Goal: Information Seeking & Learning: Learn about a topic

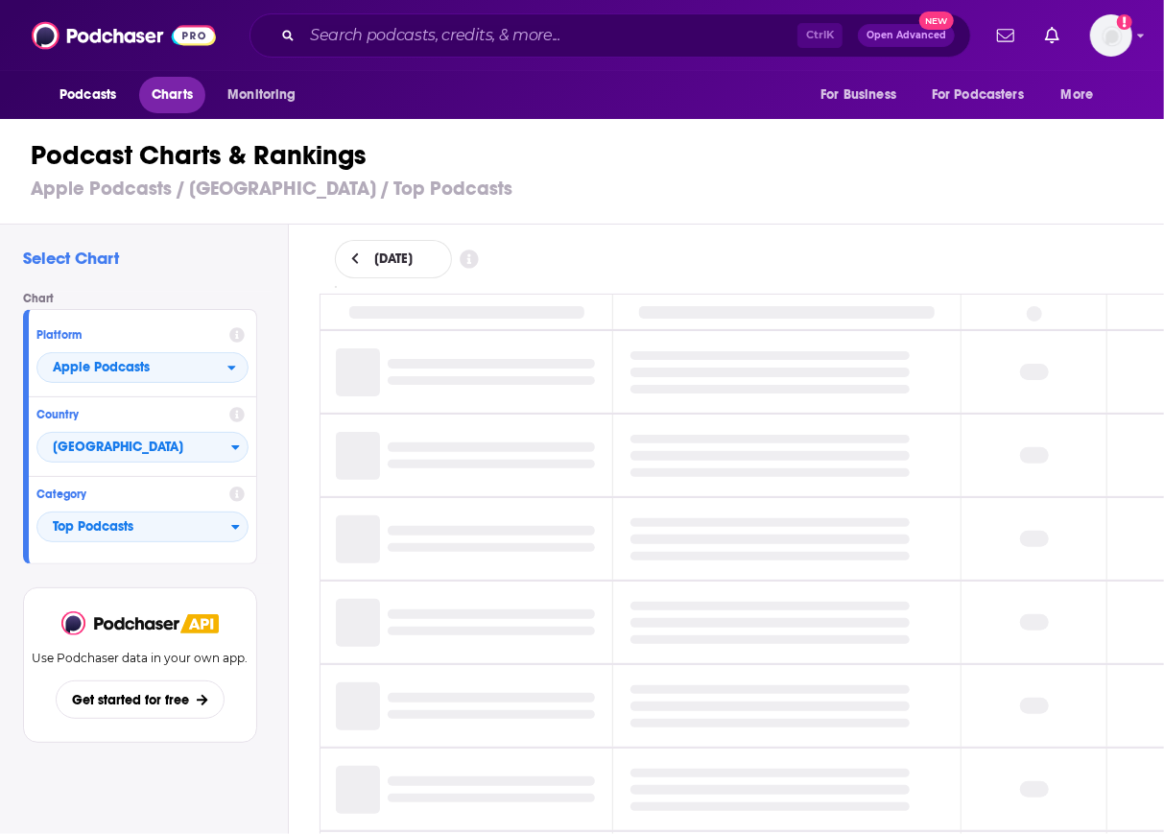
click at [173, 96] on span "Charts" at bounding box center [172, 95] width 41 height 27
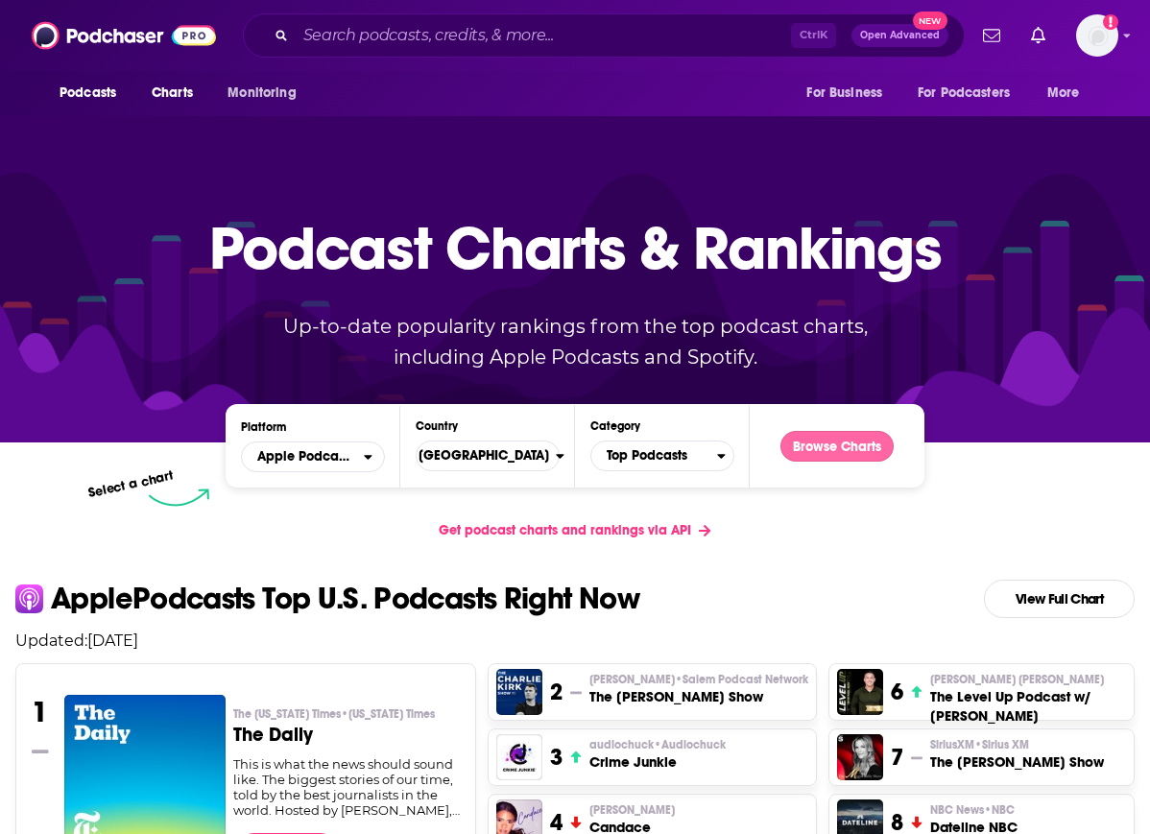
click at [871, 445] on button "Browse Charts" at bounding box center [836, 446] width 113 height 31
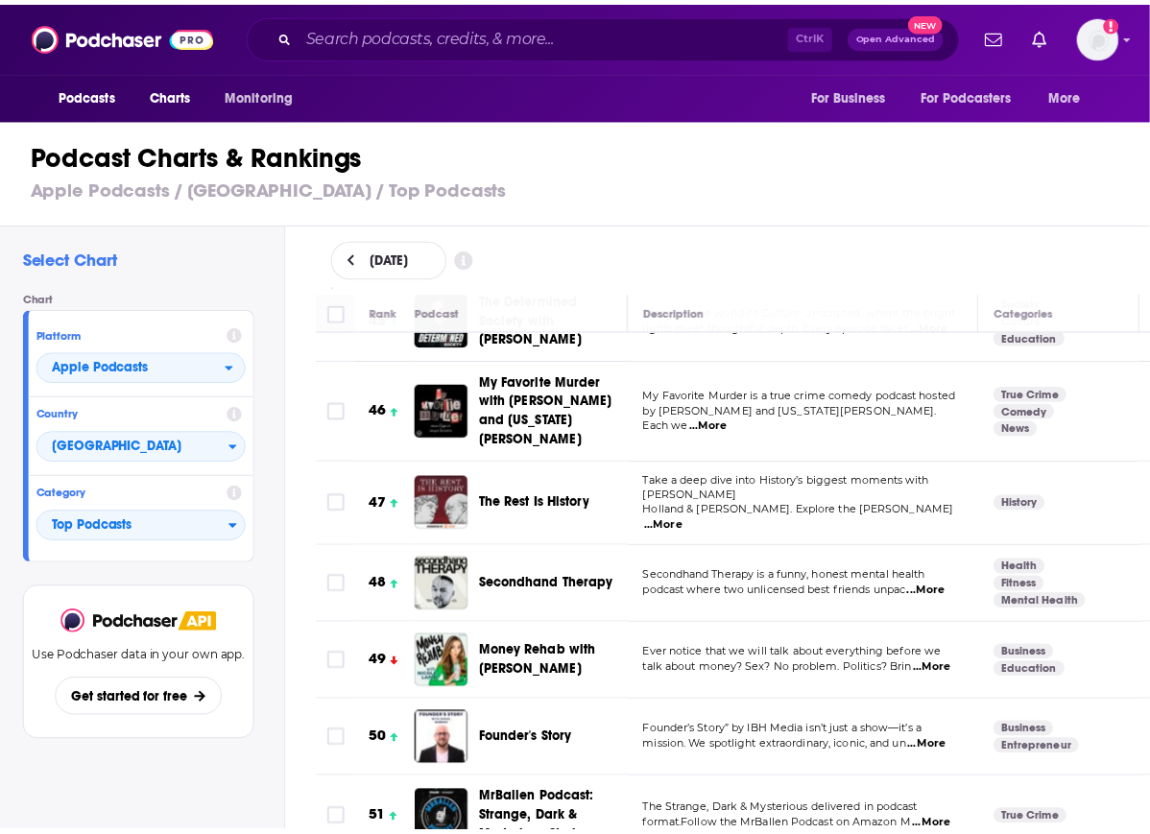
scroll to position [3588, 0]
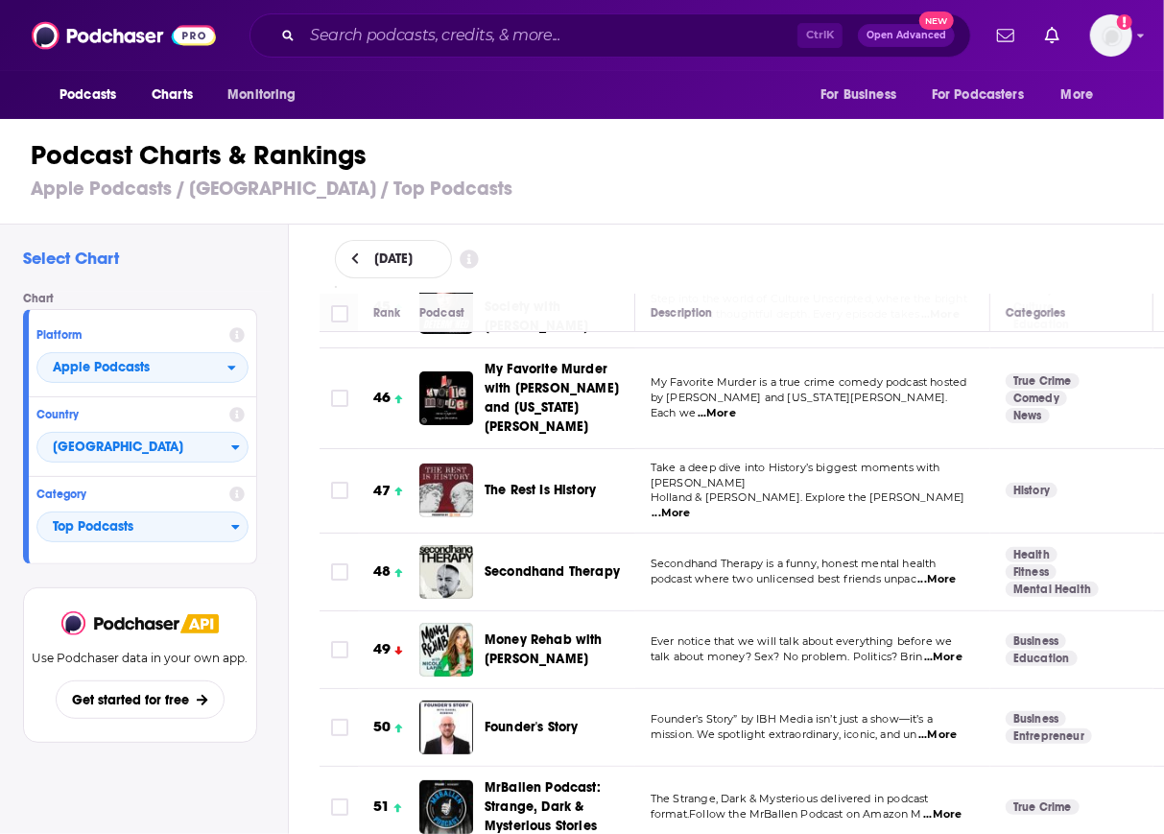
click at [529, 563] on span "Secondhand Therapy" at bounding box center [552, 571] width 135 height 16
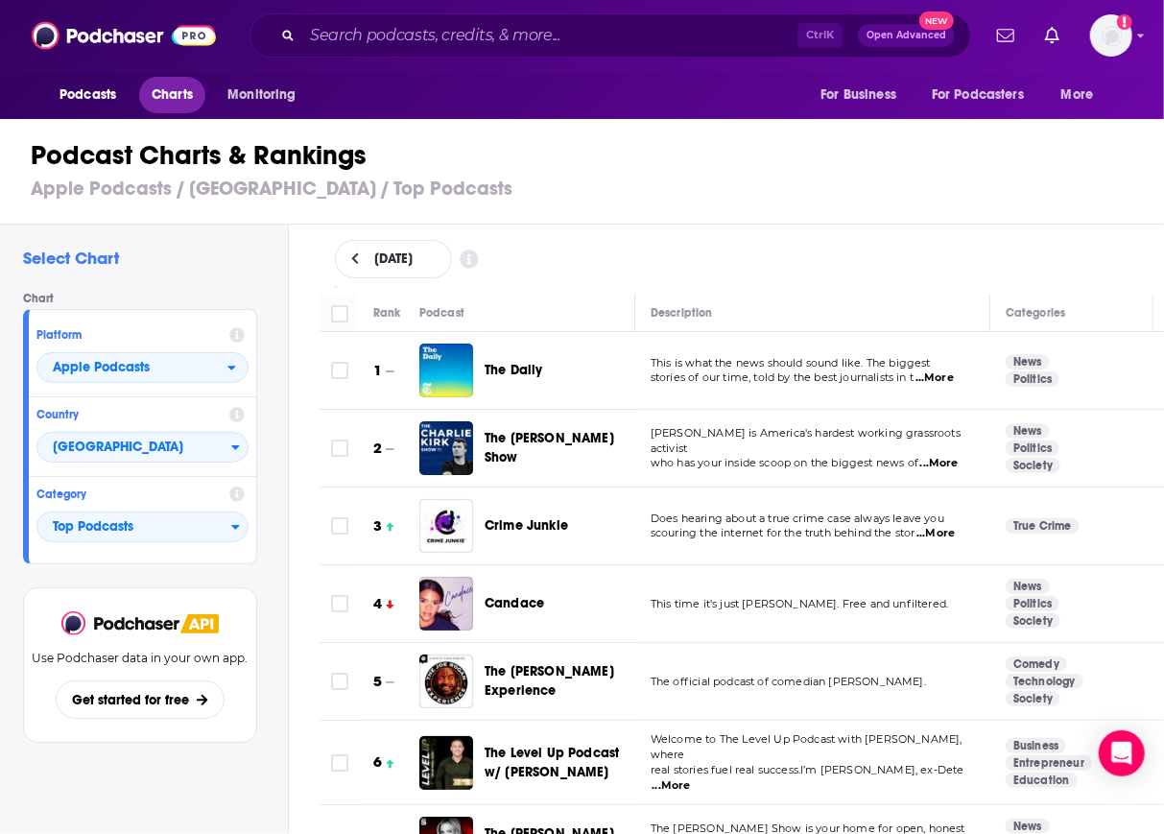
click at [167, 95] on span "Charts" at bounding box center [172, 95] width 41 height 27
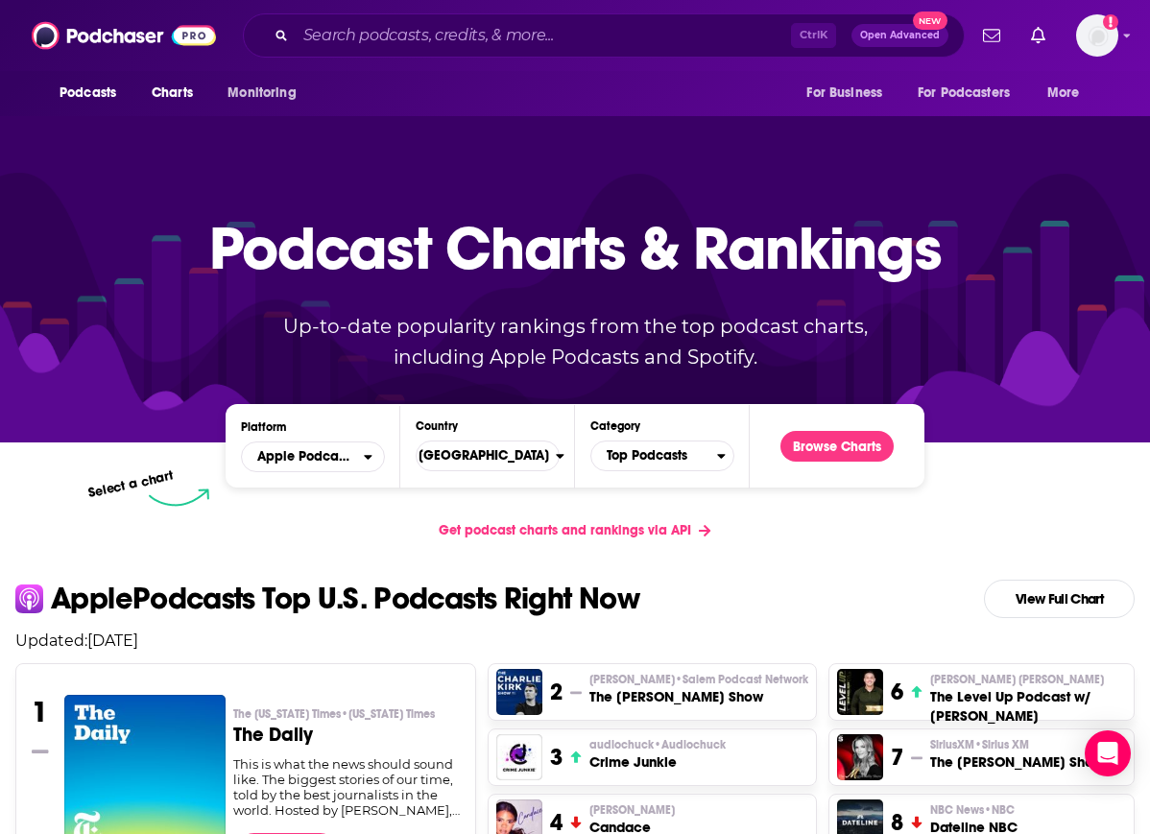
click at [322, 439] on div "Platform Apple Podcasts" at bounding box center [312, 446] width 175 height 52
click at [328, 454] on span "Apple Podcasts" at bounding box center [303, 456] width 122 height 33
click at [322, 521] on div "Spotify" at bounding box center [313, 515] width 129 height 23
click at [893, 446] on button "Browse Charts" at bounding box center [836, 446] width 113 height 31
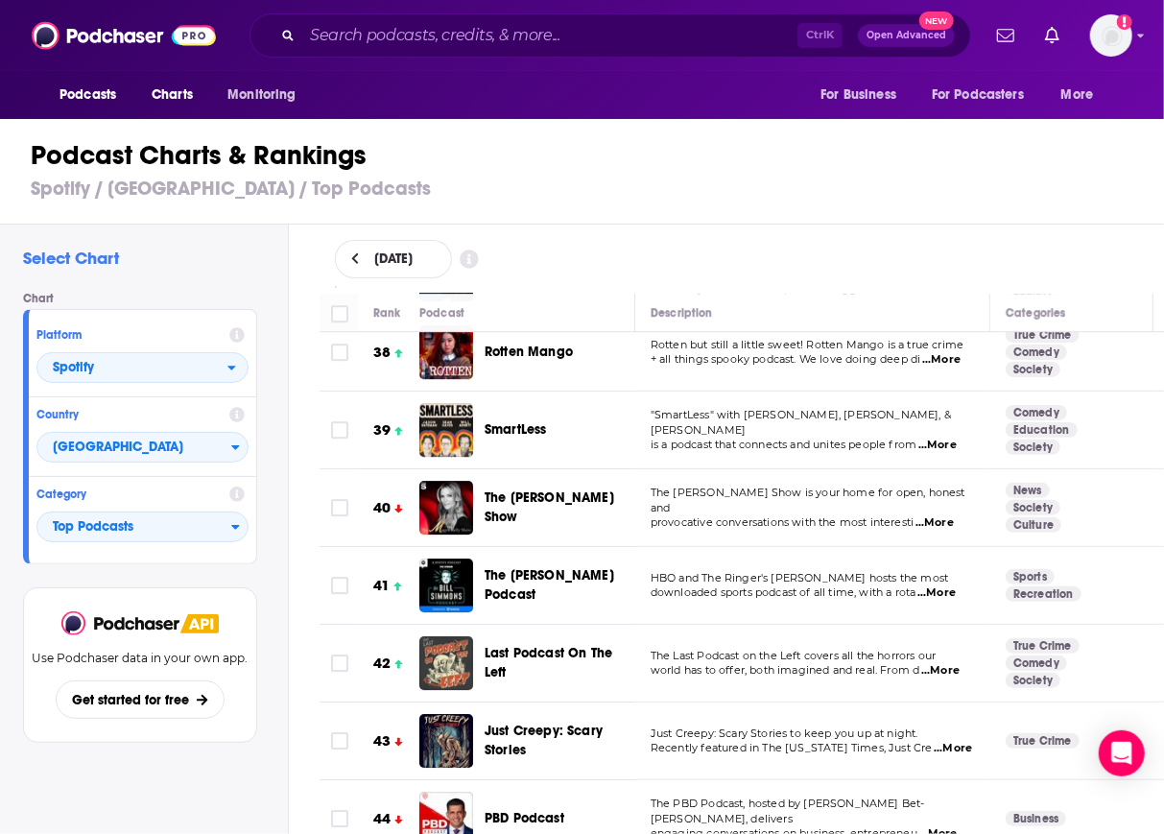
scroll to position [2974, 0]
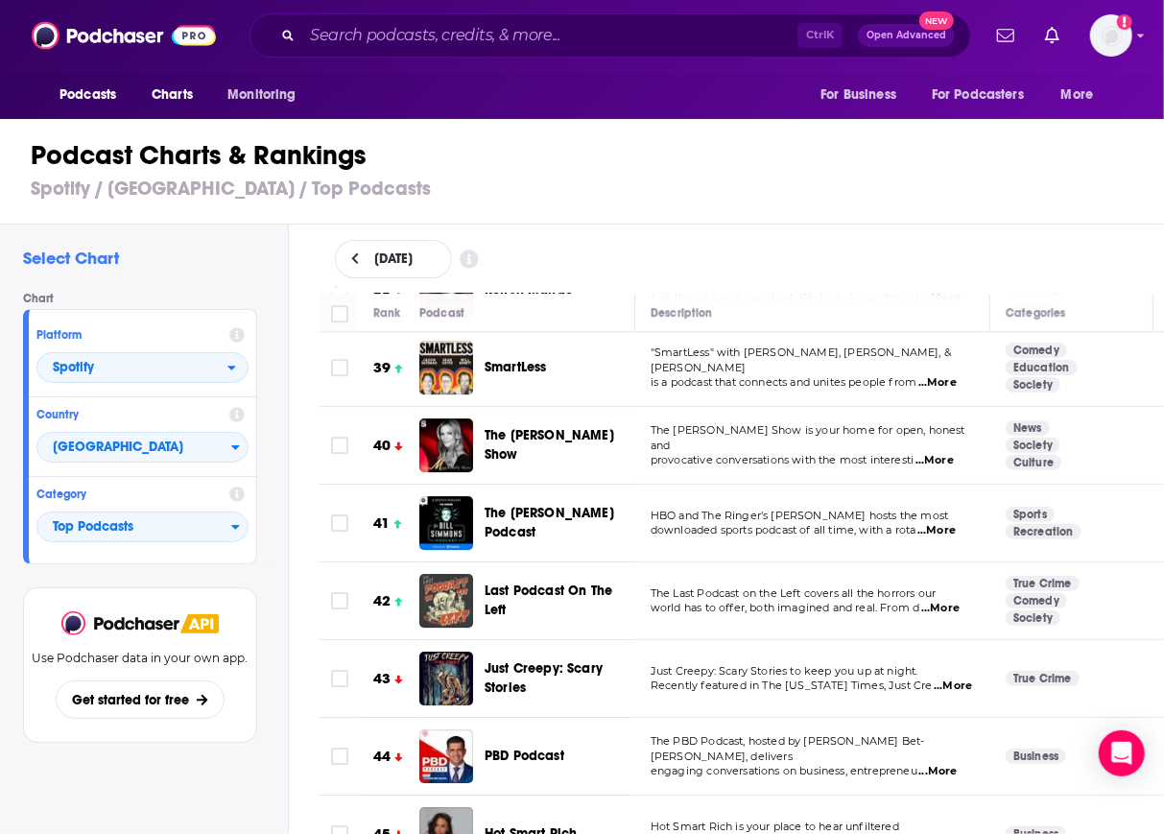
click at [708, 213] on div "Podcast Charts & Rankings Spotify / [GEOGRAPHIC_DATA] / Top Podcasts" at bounding box center [590, 169] width 1180 height 109
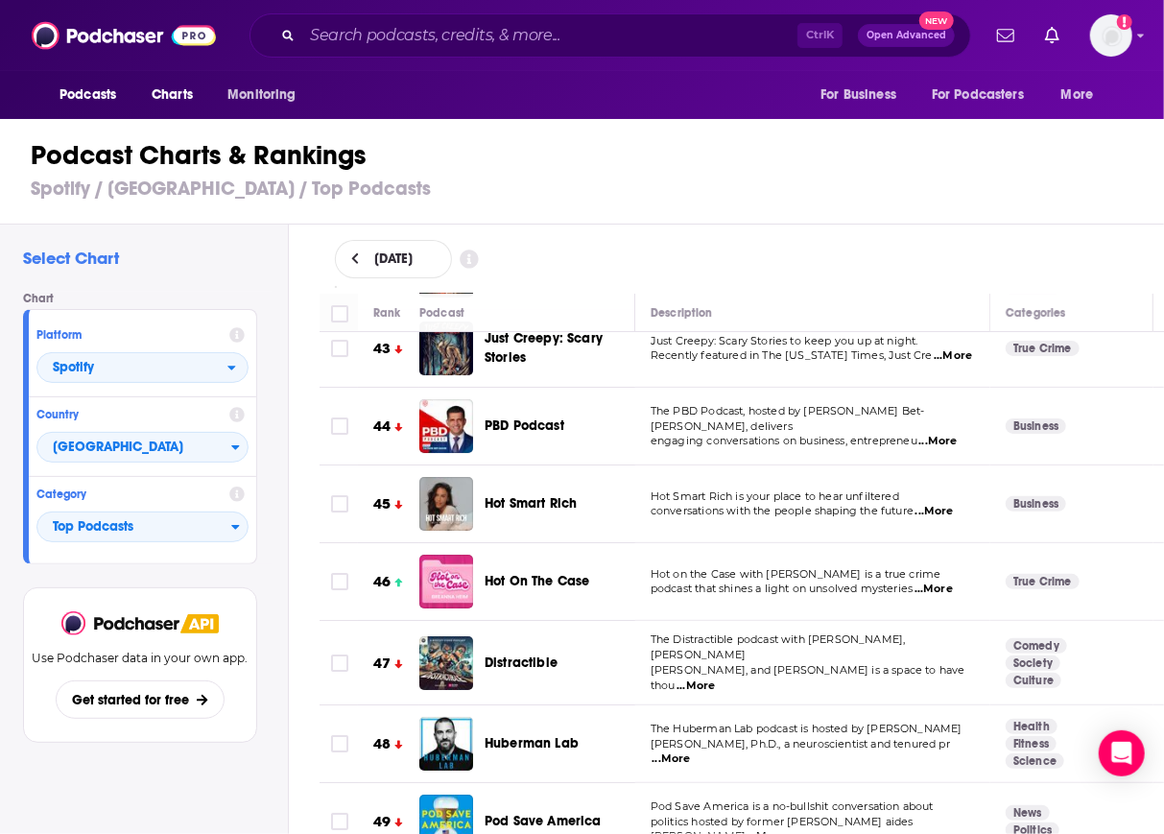
scroll to position [3448, 0]
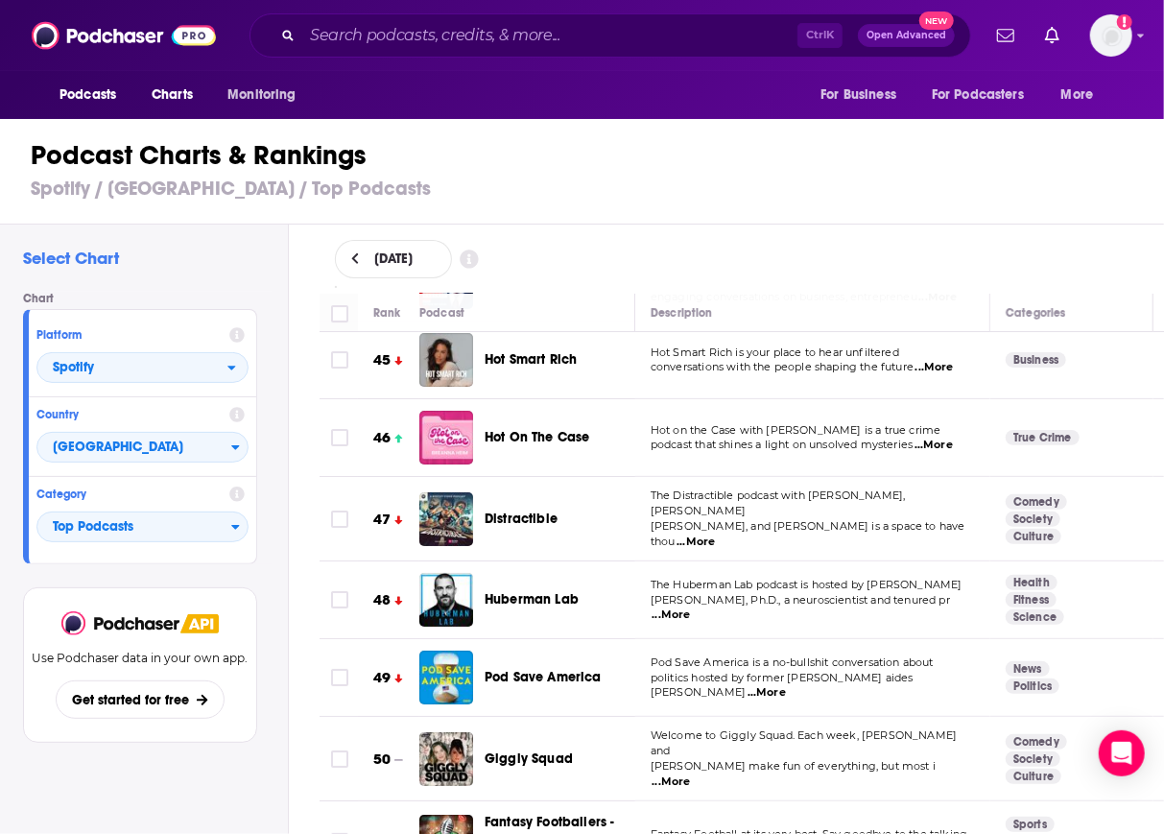
click at [815, 202] on div "Podcast Charts & Rankings Spotify / [GEOGRAPHIC_DATA] / Top Podcasts" at bounding box center [590, 169] width 1180 height 109
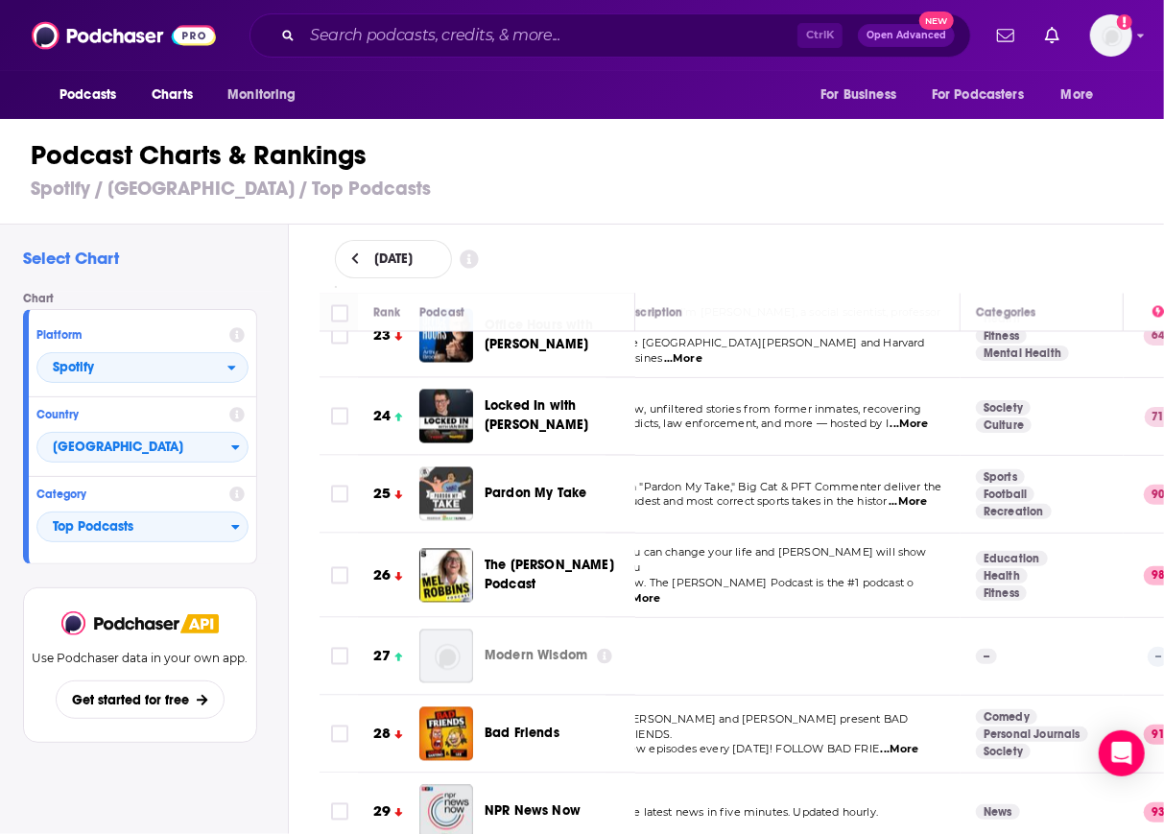
scroll to position [1750, 30]
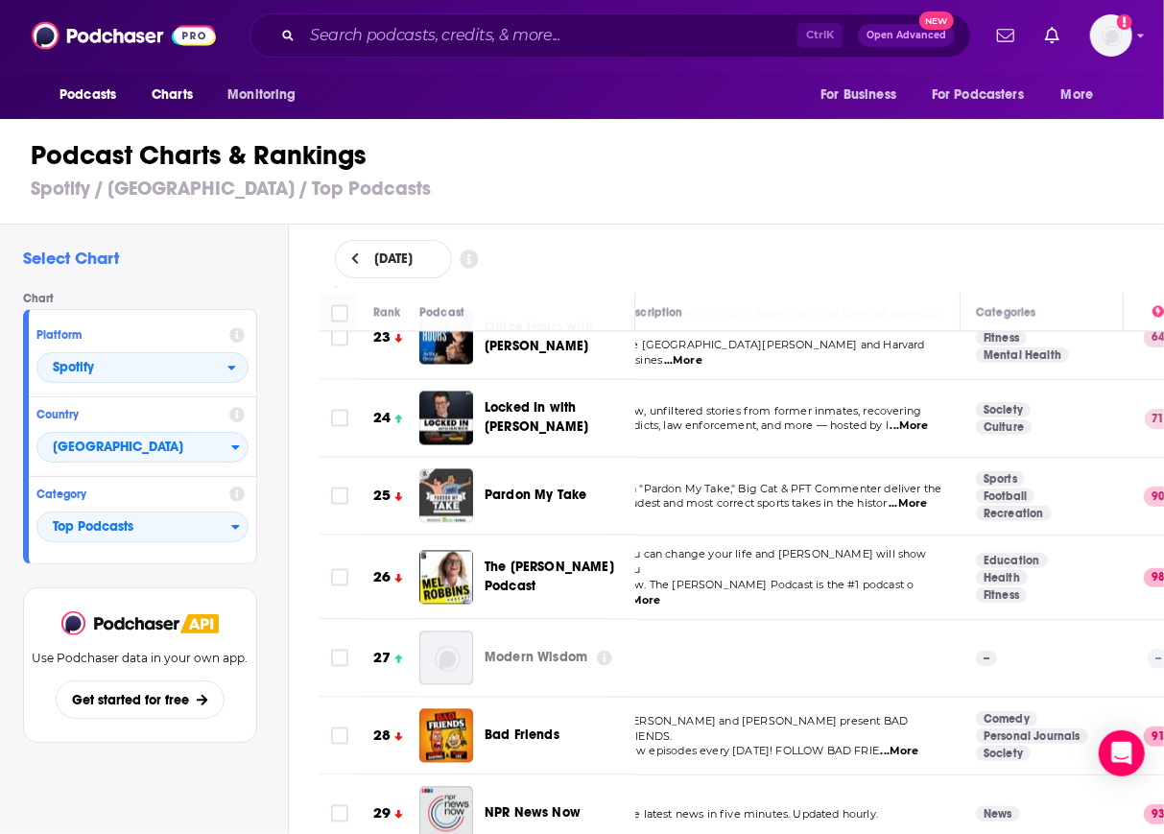
click at [837, 259] on div "[DATE]" at bounding box center [742, 259] width 815 height 38
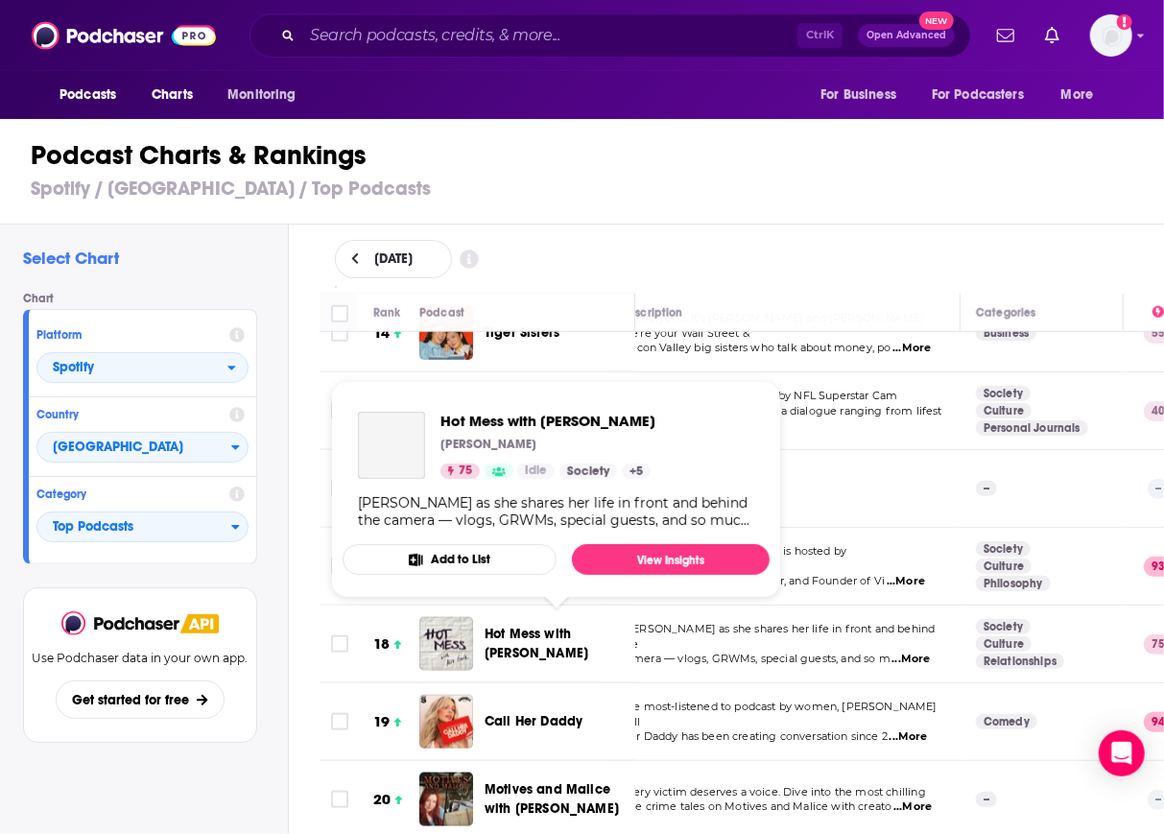
scroll to position [1049, 30]
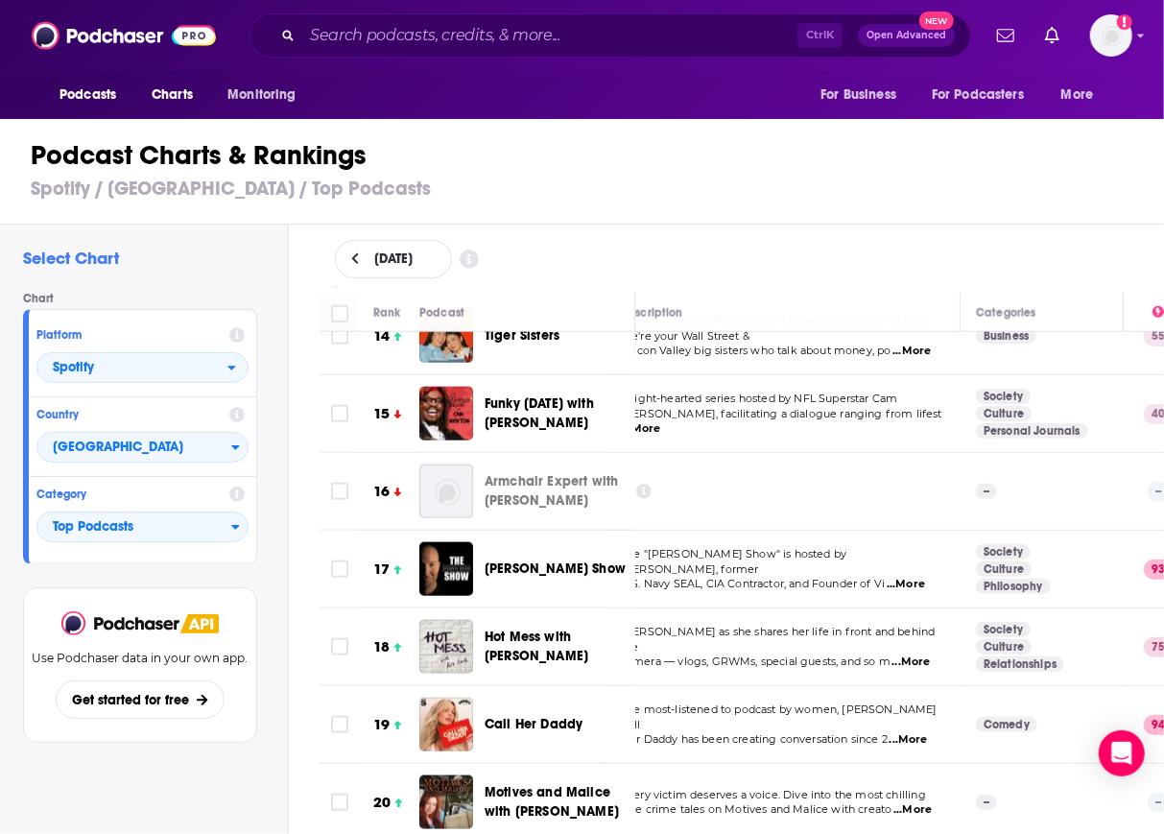
click at [645, 508] on div "Armchair Expert with [PERSON_NAME]" at bounding box center [568, 491] width 167 height 54
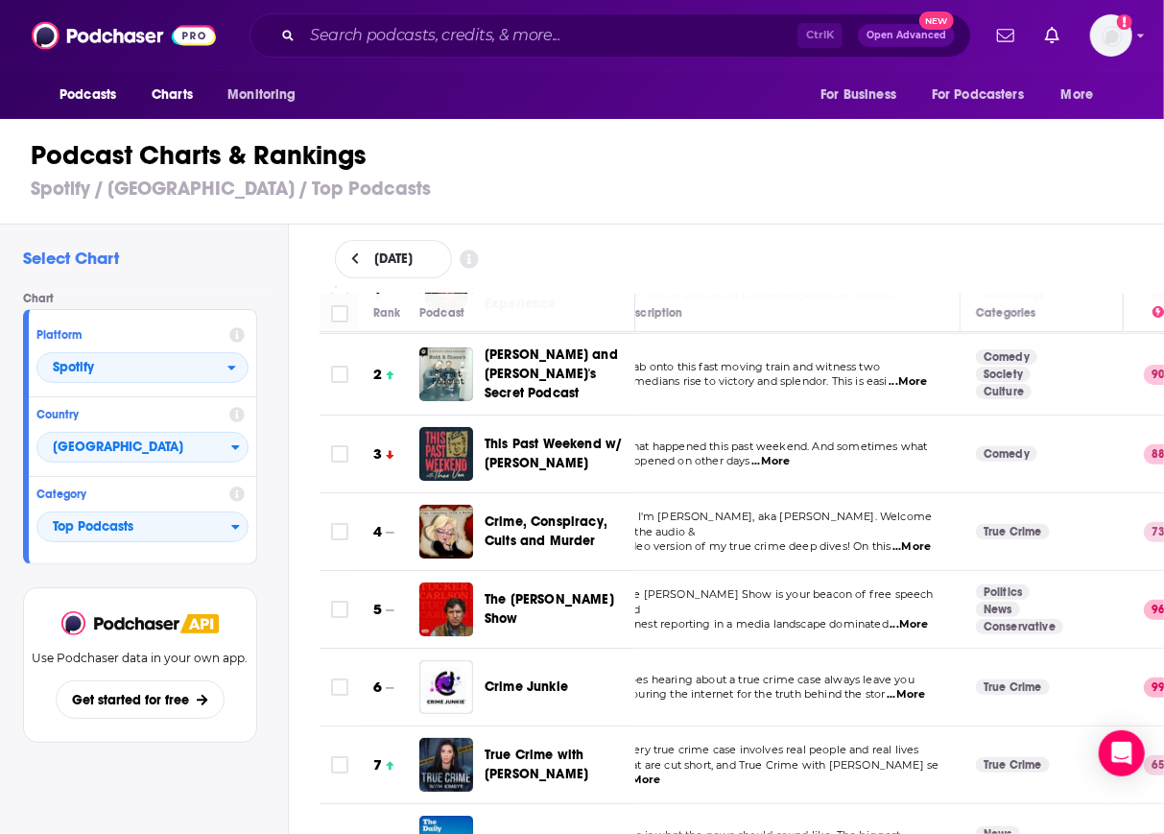
scroll to position [0, 30]
